Goal: Task Accomplishment & Management: Manage account settings

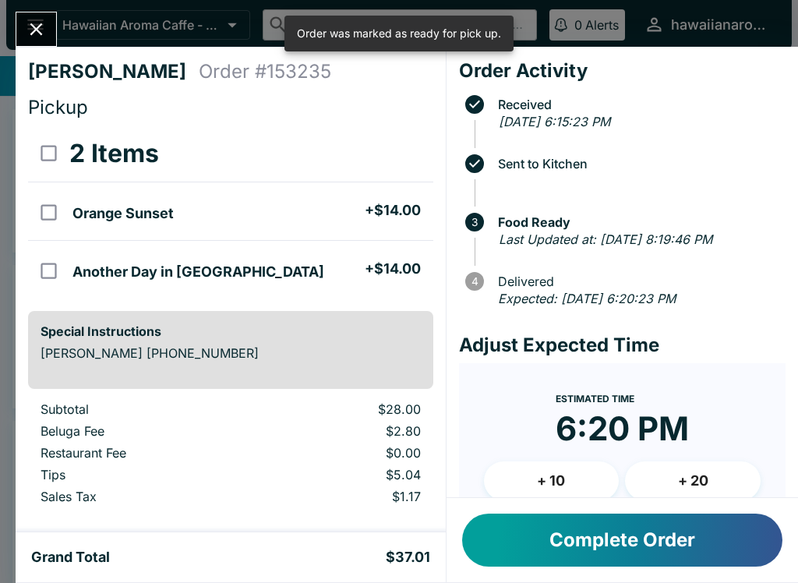
click at [582, 551] on button "Complete Order" at bounding box center [622, 540] width 320 height 53
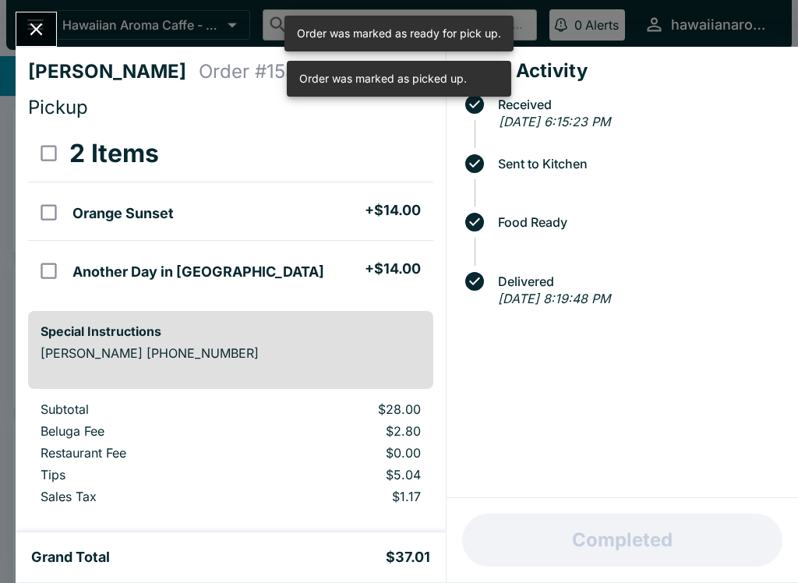
click at [42, 43] on button "Close" at bounding box center [36, 29] width 40 height 34
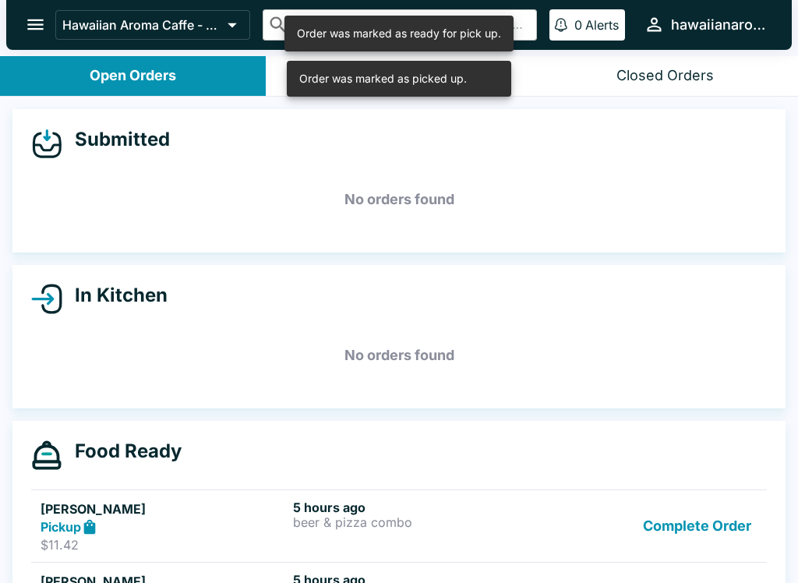
click at [675, 523] on button "Complete Order" at bounding box center [697, 527] width 121 height 54
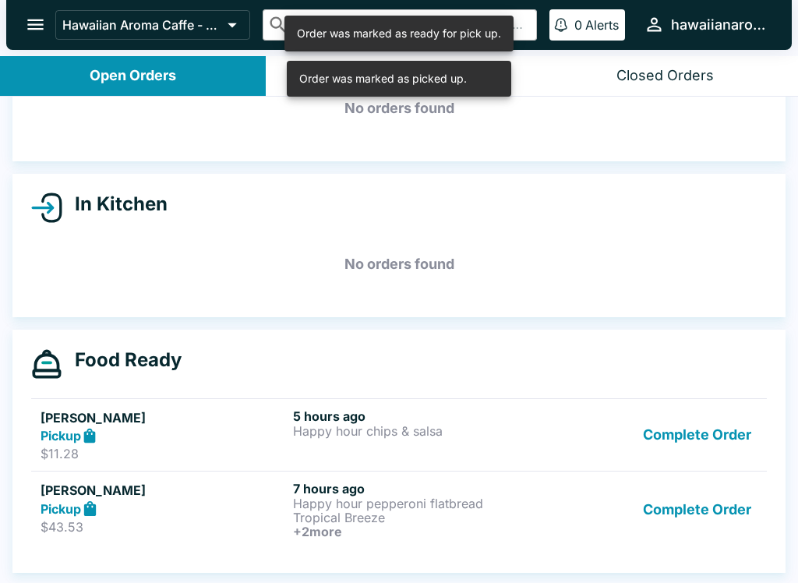
click at [723, 497] on button "Complete Order" at bounding box center [697, 510] width 121 height 58
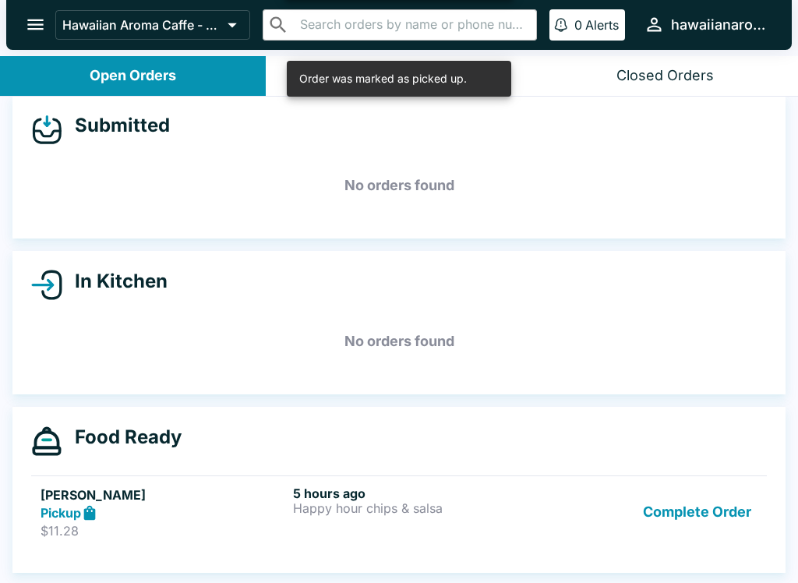
scroll to position [14, 0]
click at [720, 503] on button "Complete Order" at bounding box center [697, 513] width 121 height 54
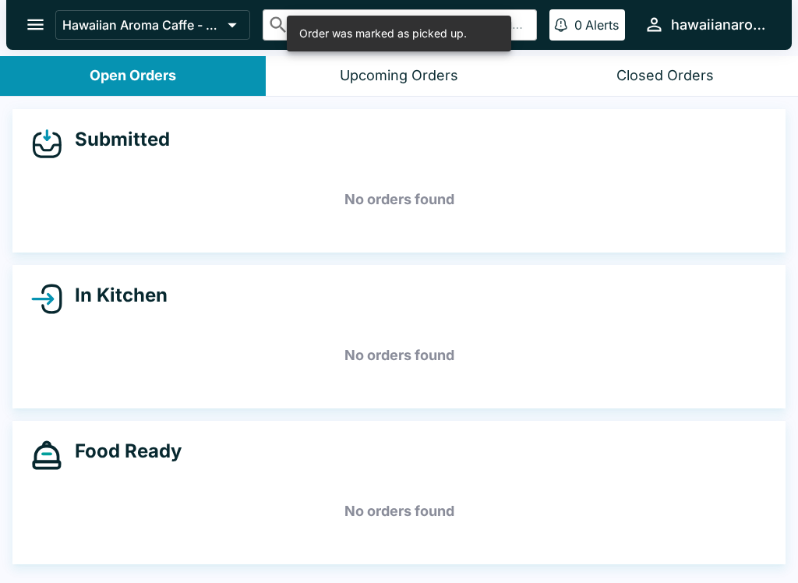
click at [27, 27] on icon "open drawer" at bounding box center [35, 24] width 21 height 21
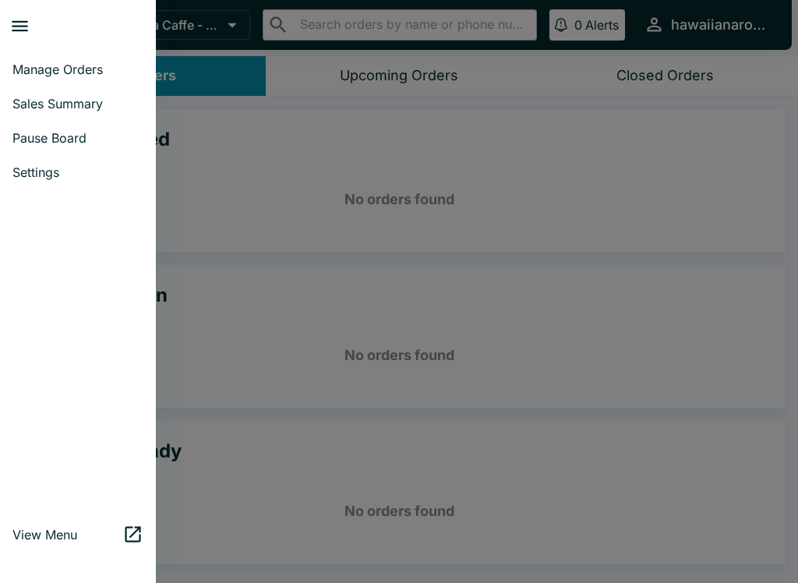
click at [80, 103] on span "Sales Summary" at bounding box center [77, 104] width 131 height 16
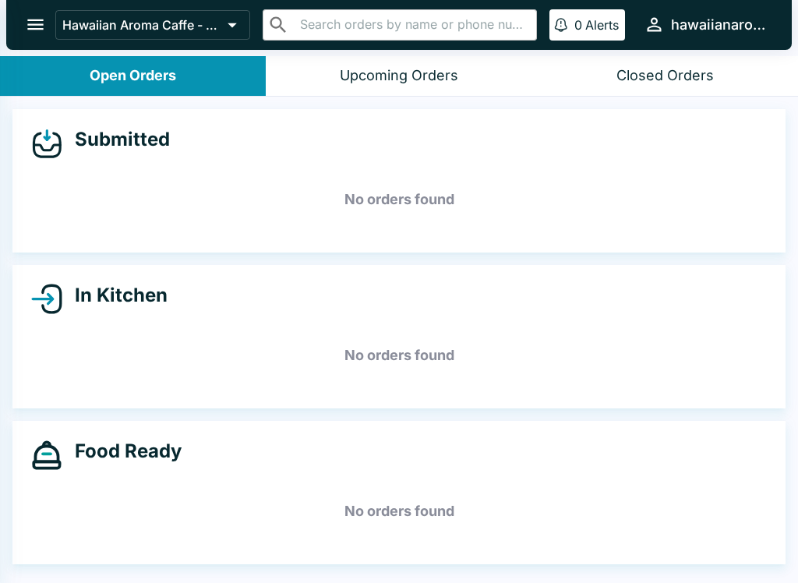
select select "03:00"
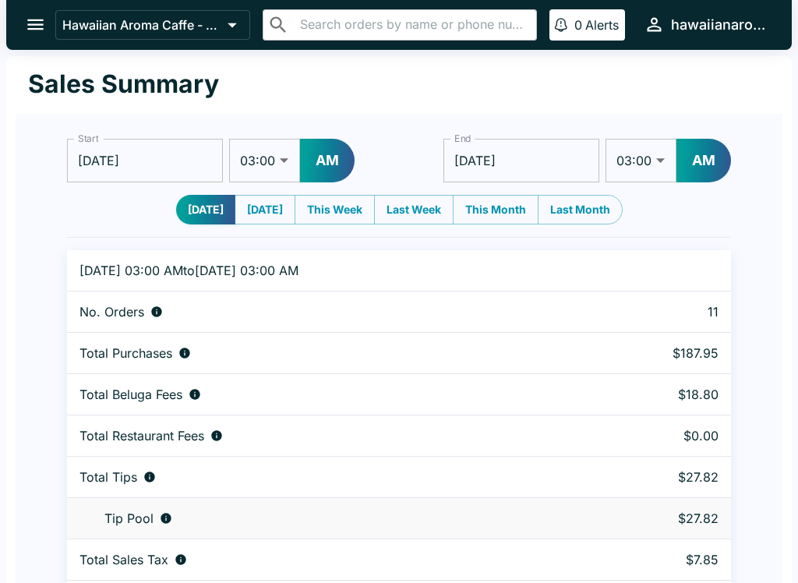
click at [267, 165] on select "01:00 01:30 02:00 02:30 03:00 03:30 04:00 04:30 05:00 05:30 06:00 06:30 07:00 0…" at bounding box center [264, 161] width 71 height 44
select select "01:00"
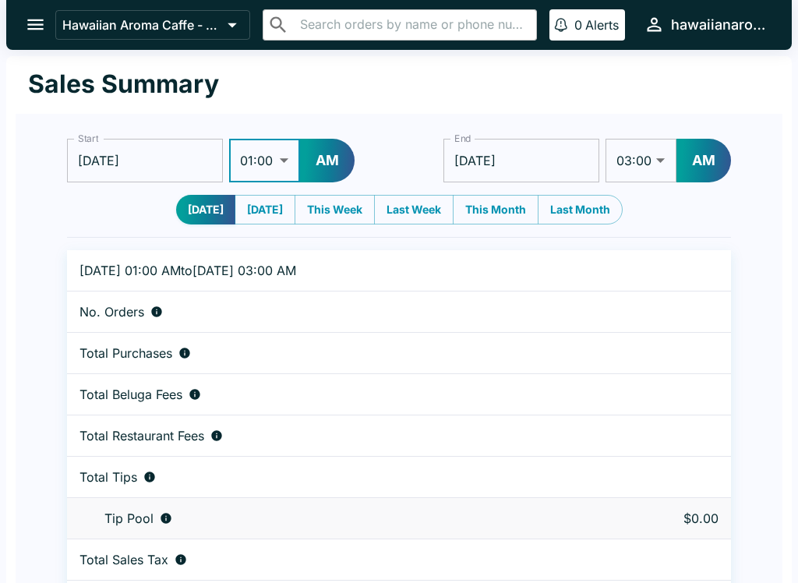
click at [330, 156] on button "AM" at bounding box center [327, 161] width 55 height 44
click at [545, 160] on input "[DATE]" at bounding box center [522, 161] width 156 height 44
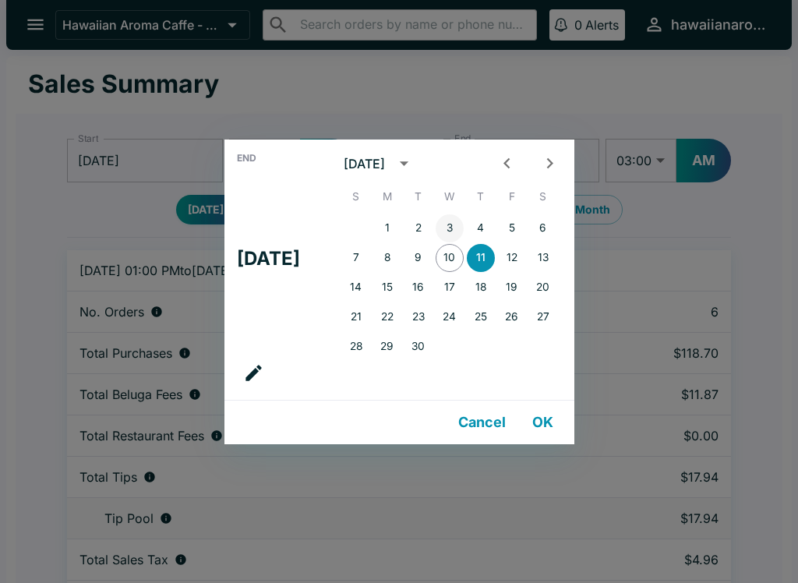
click at [464, 239] on button "3" at bounding box center [450, 228] width 28 height 28
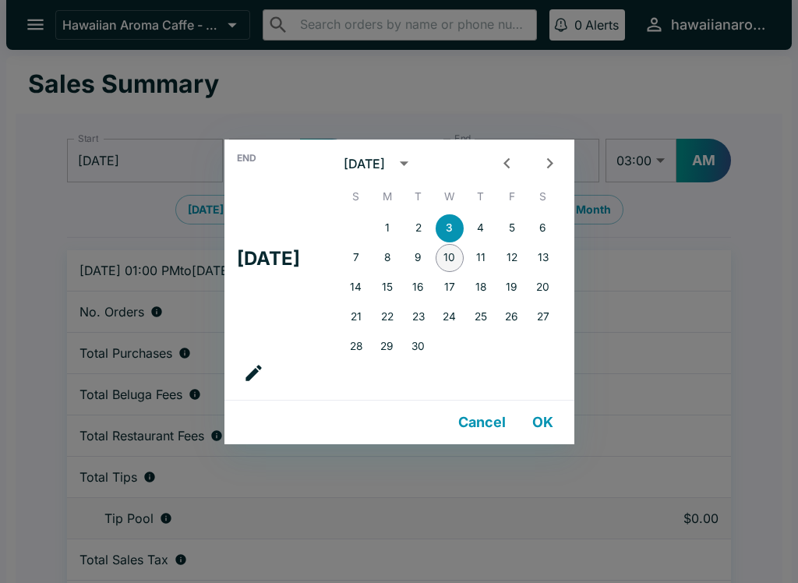
click at [464, 251] on button "10" at bounding box center [450, 258] width 28 height 28
type input "[DATE]"
click at [629, 108] on div "End Wed, Sep [DATE] S M T W T F S 1 2 3 4 5 6 7 8 9 10 11 12 13 14 15 16 17 18 …" at bounding box center [399, 291] width 798 height 583
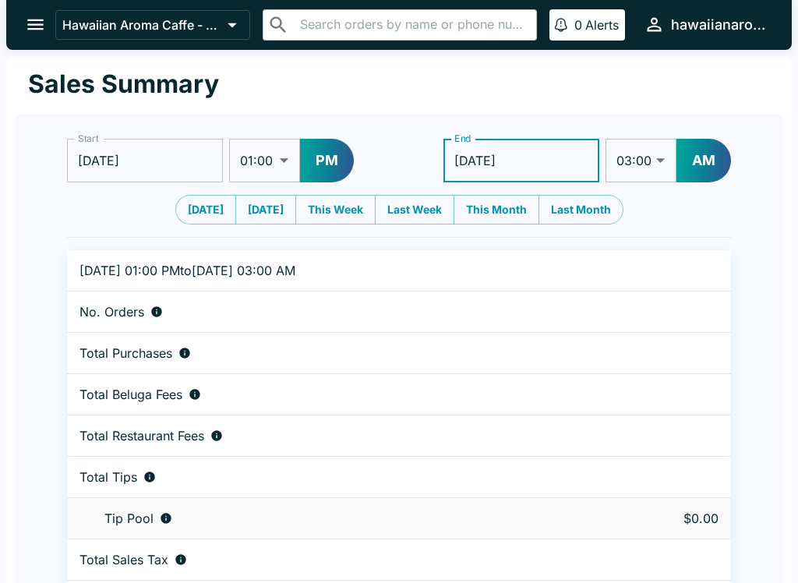
click at [662, 153] on select "01:00 01:30 02:00 02:30 03:00 03:30 04:00 04:30 05:00 05:30 06:00 06:30 07:00 0…" at bounding box center [641, 161] width 71 height 44
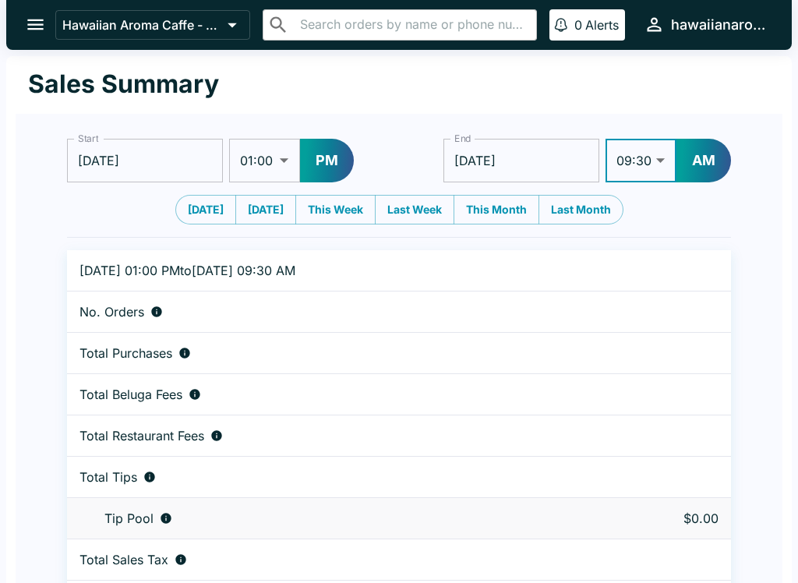
click at [619, 381] on td at bounding box center [665, 394] width 133 height 41
click at [659, 153] on select "01:00 01:30 02:00 02:30 03:00 03:30 04:00 04:30 05:00 05:30 06:00 06:30 07:00 0…" at bounding box center [641, 161] width 71 height 44
select select "08:00"
click at [720, 164] on button "AM" at bounding box center [704, 161] width 55 height 44
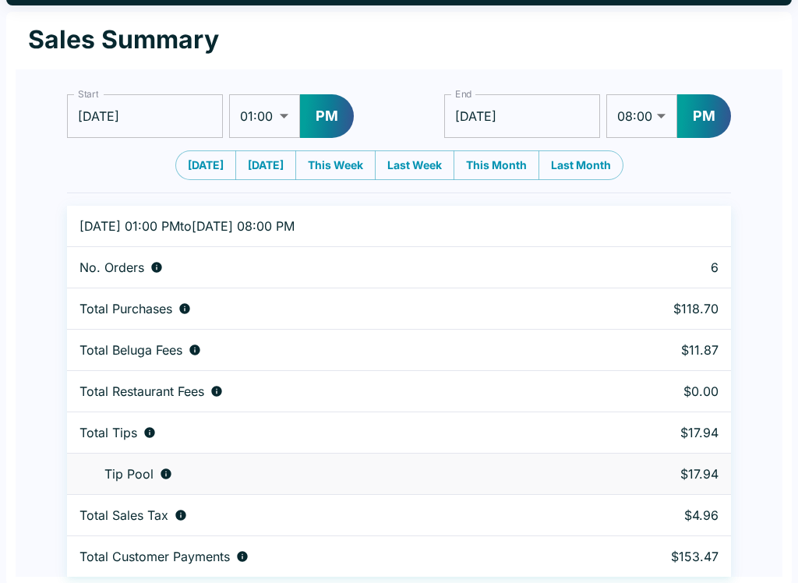
scroll to position [48, 0]
